Goal: Information Seeking & Learning: Understand process/instructions

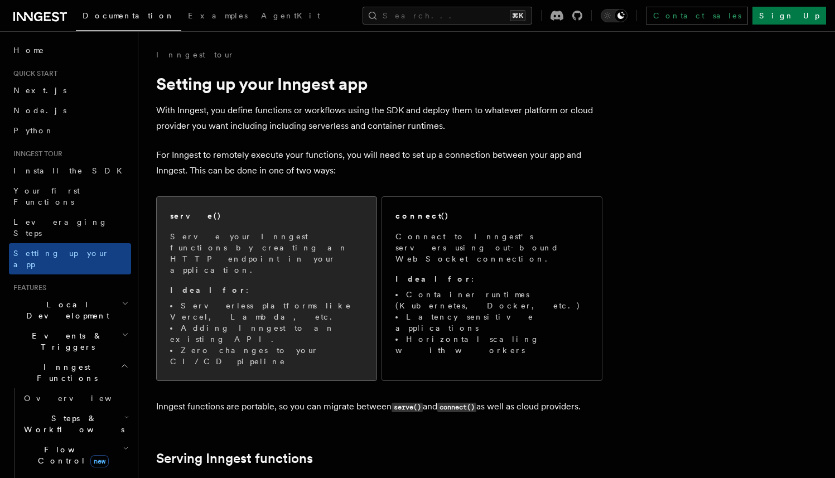
click at [223, 345] on li "Zero changes to your CI/CD pipeline" at bounding box center [266, 356] width 193 height 22
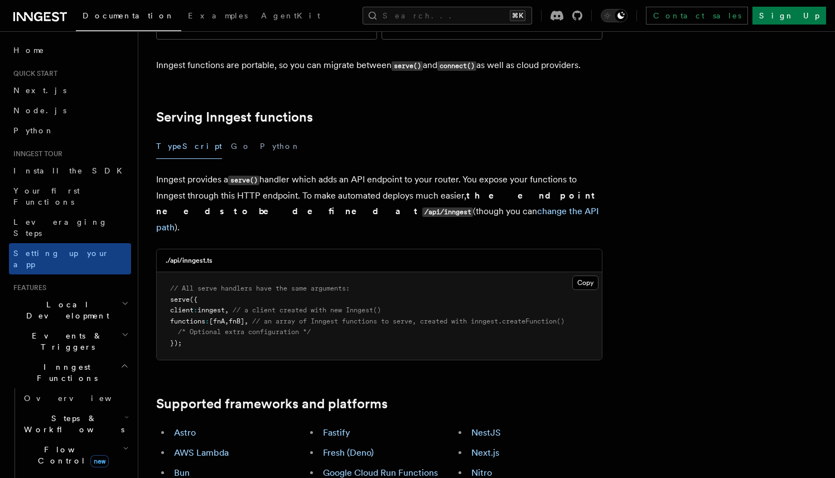
scroll to position [341, 0]
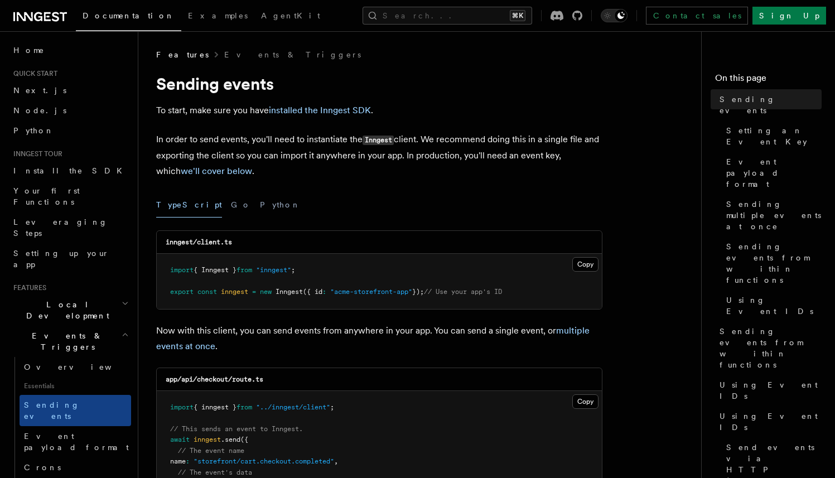
scroll to position [330, 0]
